Goal: Browse casually

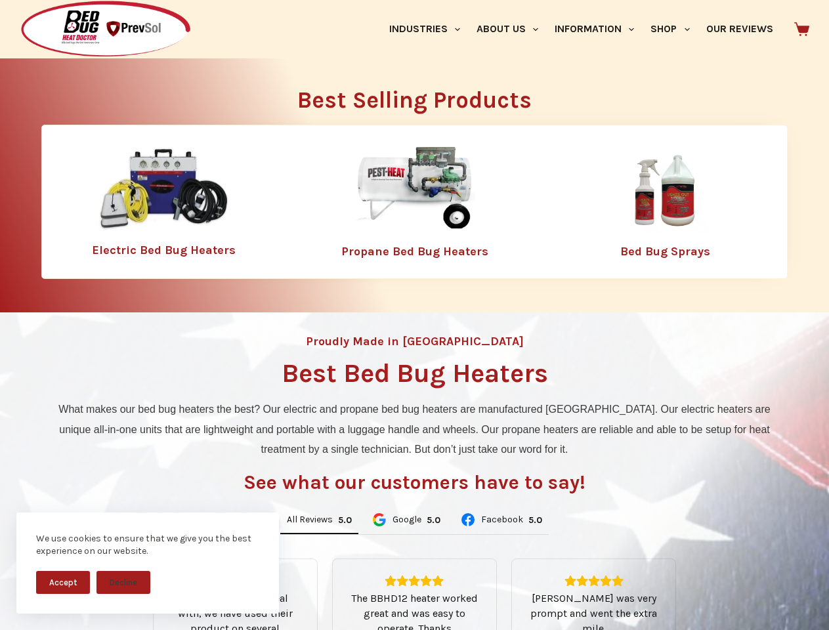
click at [414, 315] on div "Proudly Made in [GEOGRAPHIC_DATA] Best Bed Bug Heaters What makes our bed bug h…" at bounding box center [414, 560] width 829 height 494
click at [63, 582] on button "Accept" at bounding box center [63, 582] width 54 height 23
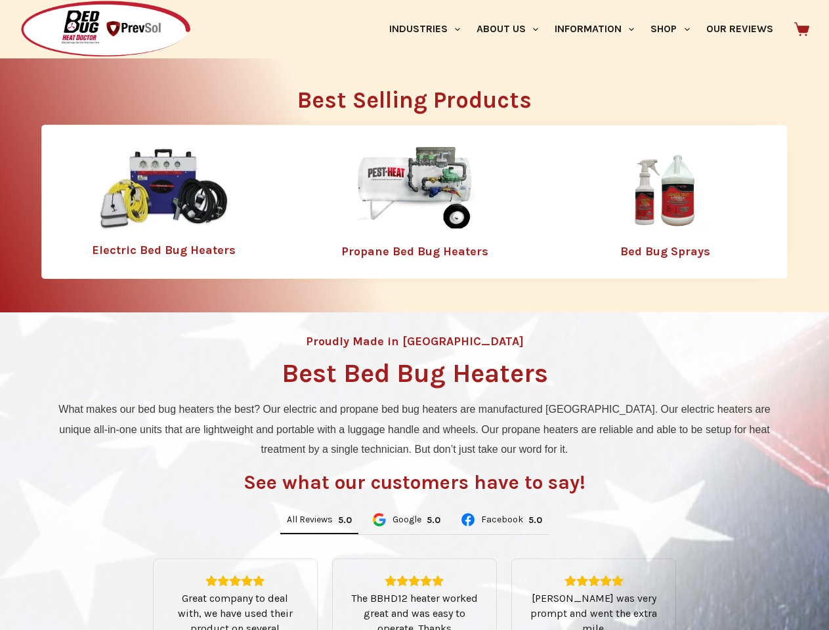
click at [123, 582] on button "Decline" at bounding box center [124, 592] width 54 height 23
click at [429, 29] on link "Industries" at bounding box center [424, 29] width 87 height 58
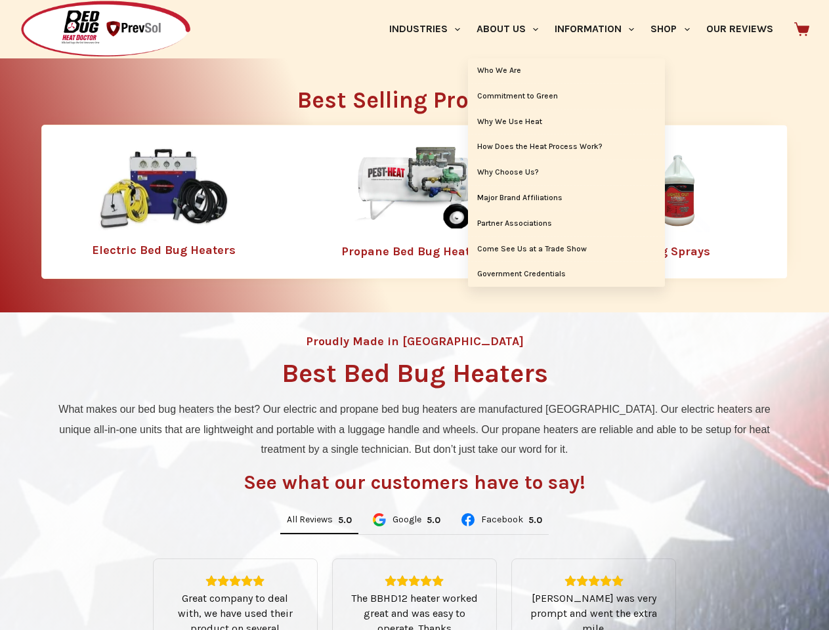
click at [513, 29] on link "About Us" at bounding box center [507, 29] width 78 height 58
click at [600, 29] on link "Information" at bounding box center [595, 29] width 96 height 58
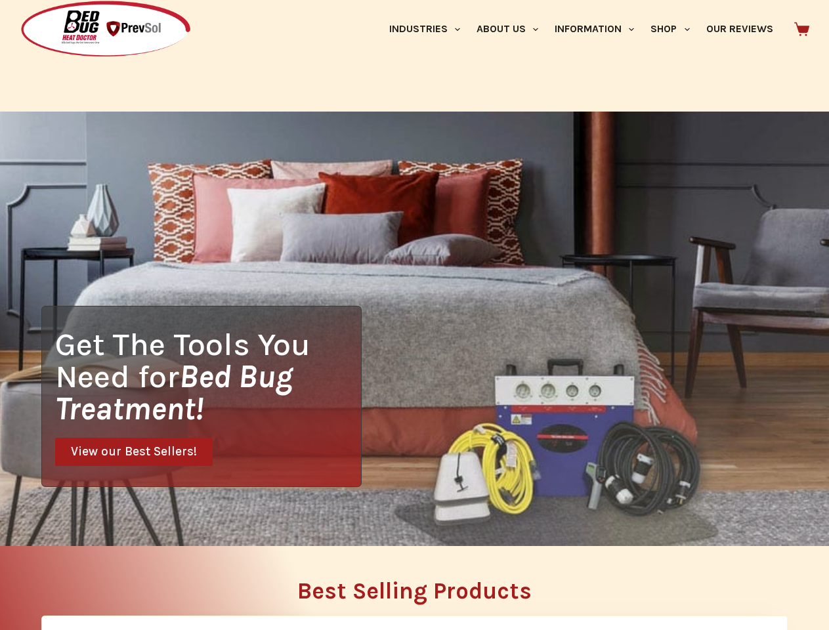
click at [676, 29] on link "Shop" at bounding box center [670, 29] width 55 height 58
click at [319, 521] on div "Get The Tools You Need for Bed Bug Treatment! View our Best Sellers!" at bounding box center [414, 329] width 829 height 435
click at [406, 521] on div "Get The Tools You Need for Bed Bug Treatment! View our Best Sellers!" at bounding box center [414, 329] width 829 height 435
